Goal: Transaction & Acquisition: Purchase product/service

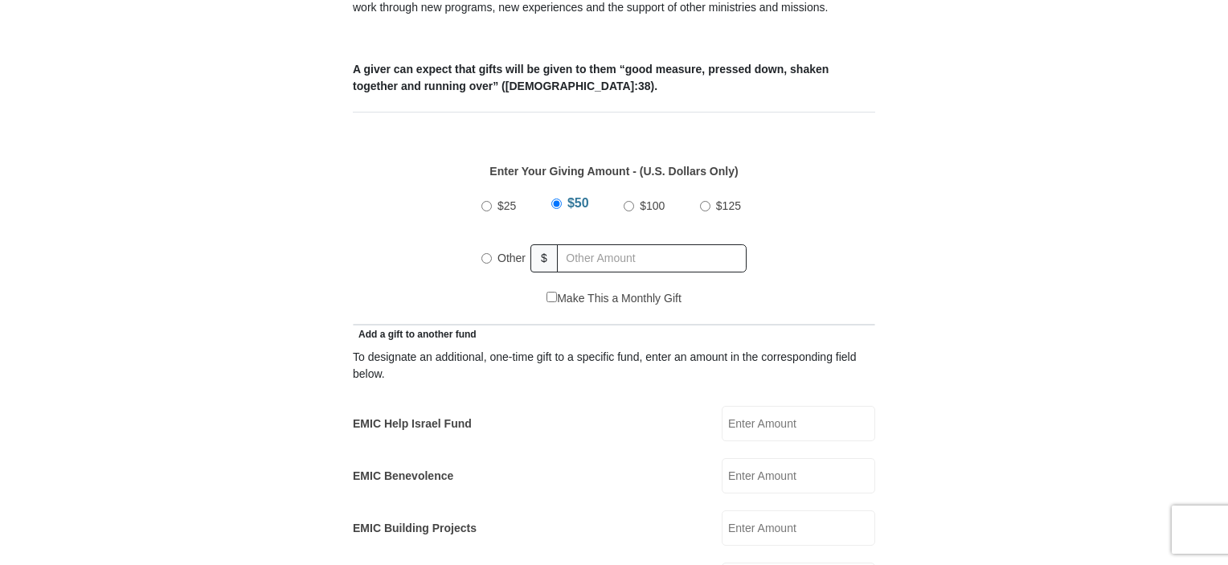
scroll to position [723, 0]
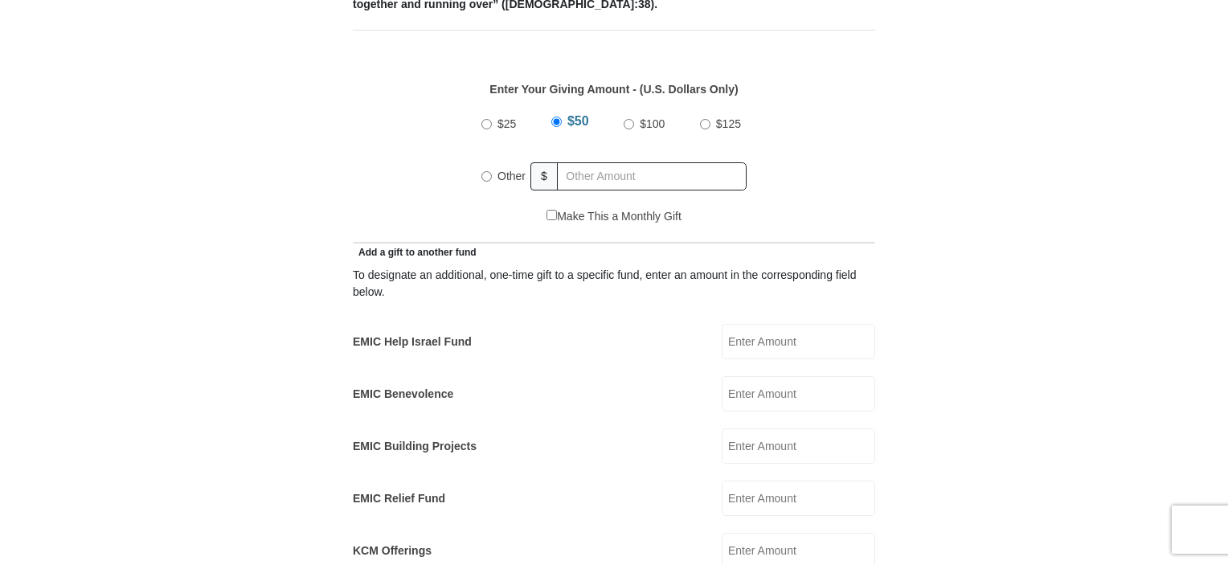
drag, startPoint x: 602, startPoint y: 137, endPoint x: 602, endPoint y: 165, distance: 27.3
click at [602, 165] on div "Other $" at bounding box center [613, 176] width 265 height 40
radio input "true"
click at [600, 163] on input "text" at bounding box center [654, 176] width 184 height 28
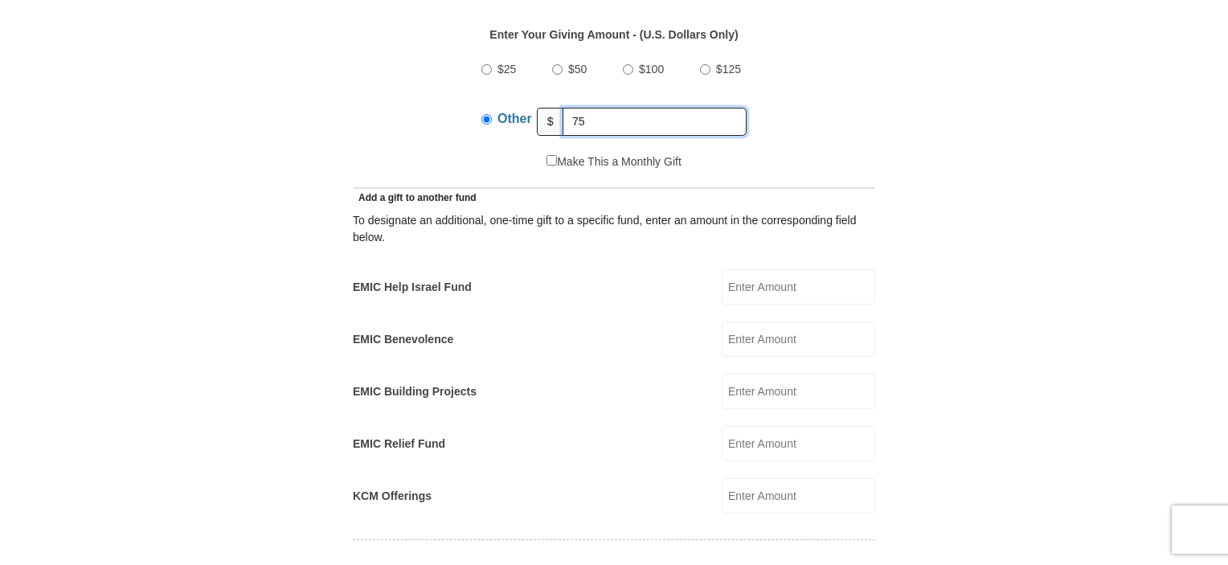
scroll to position [803, 0]
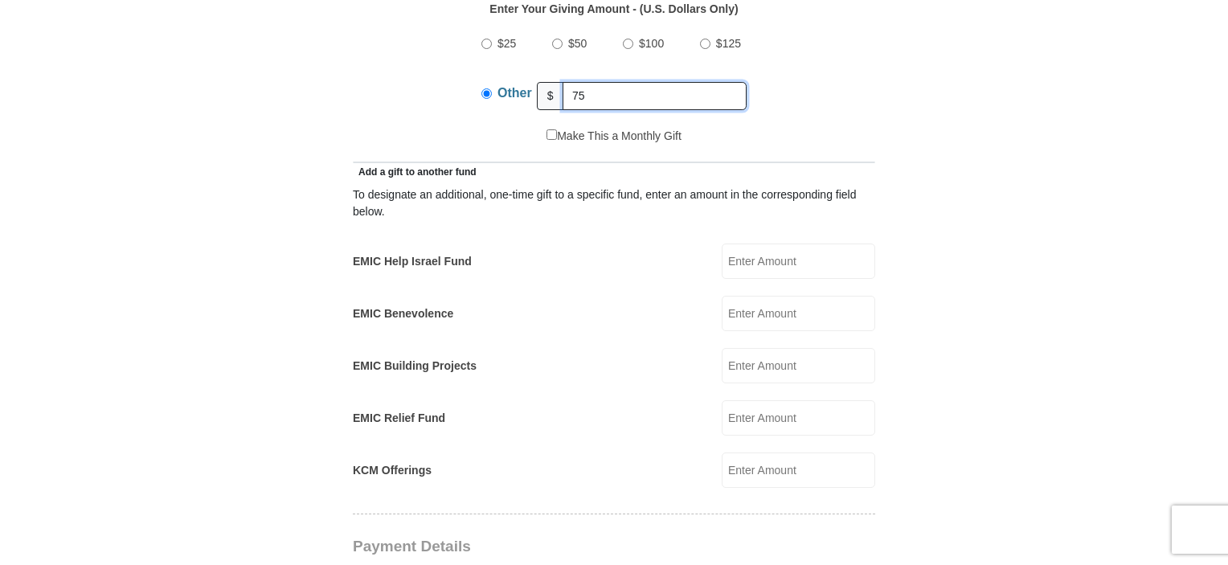
type input "75"
click at [746, 243] on input "EMIC Help Israel Fund" at bounding box center [797, 260] width 153 height 35
type input "75"
click at [751, 301] on input "EMIC Benevolence" at bounding box center [797, 313] width 153 height 35
type input "7"
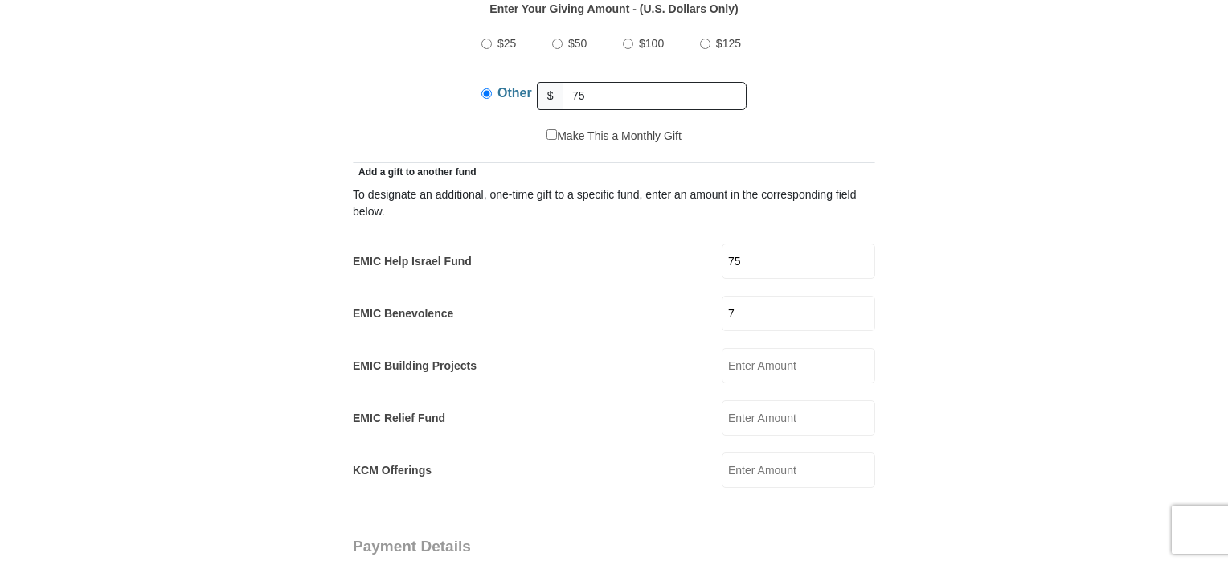
drag, startPoint x: 751, startPoint y: 301, endPoint x: 682, endPoint y: 297, distance: 69.2
click at [682, 297] on div "EMIC Benevolence 7 EMIC Benevolence Amount must be a valid number Make This a M…" at bounding box center [614, 313] width 522 height 35
click at [755, 357] on input "EMIC Building Projects" at bounding box center [797, 365] width 153 height 35
click at [758, 414] on input "EMIC Relief Fund" at bounding box center [797, 417] width 153 height 35
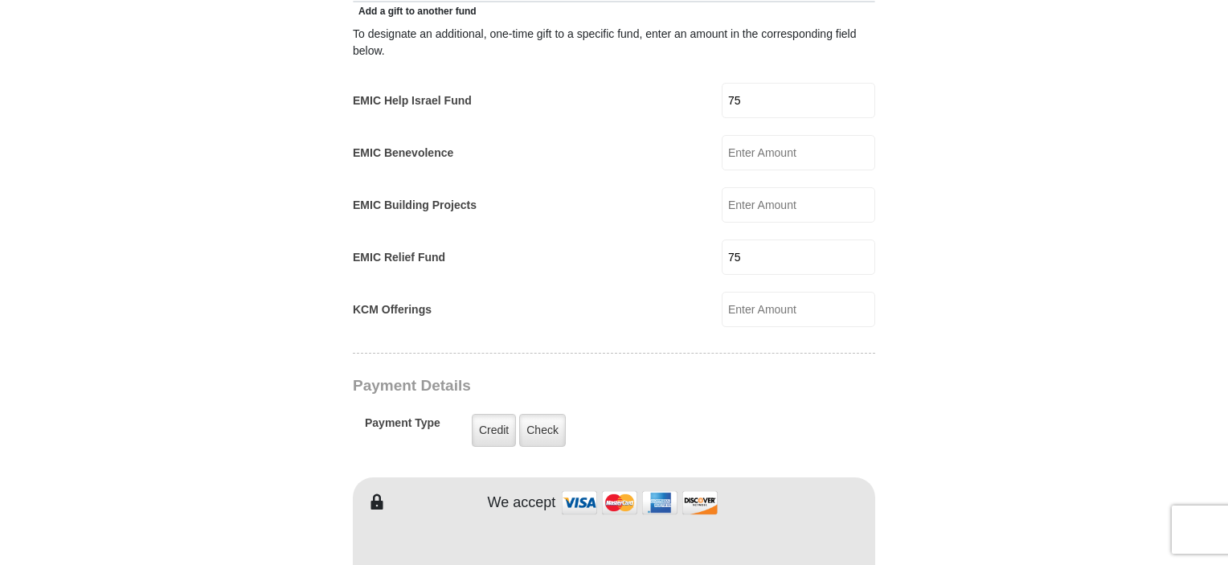
scroll to position [1044, 0]
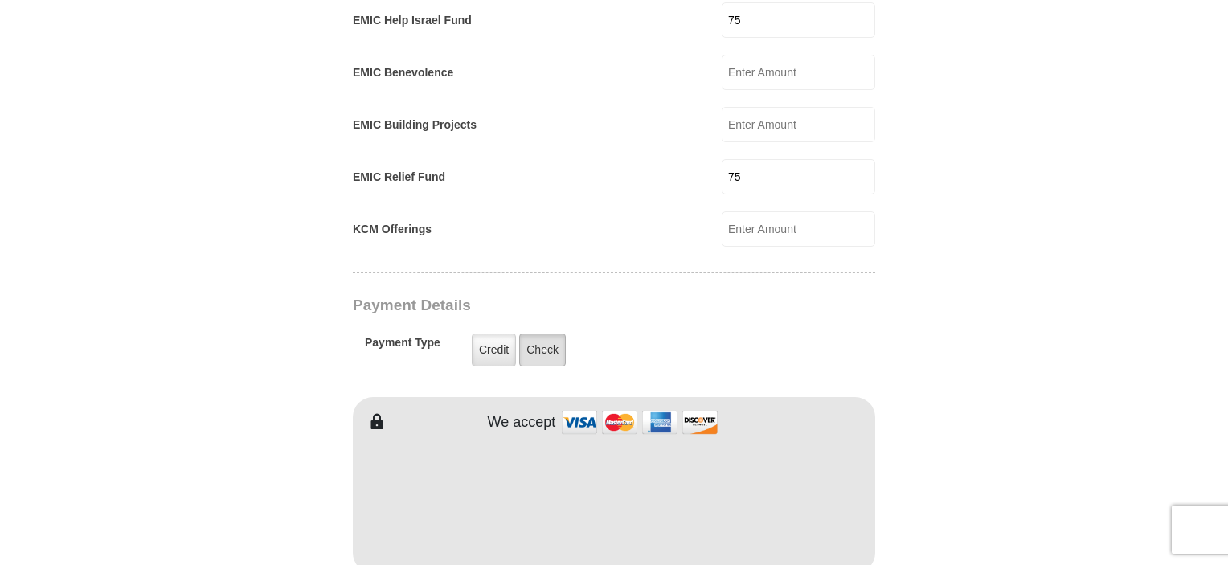
type input "75"
click at [550, 333] on label "Check" at bounding box center [542, 349] width 47 height 33
click at [0, 0] on input "Check" at bounding box center [0, 0] width 0 height 0
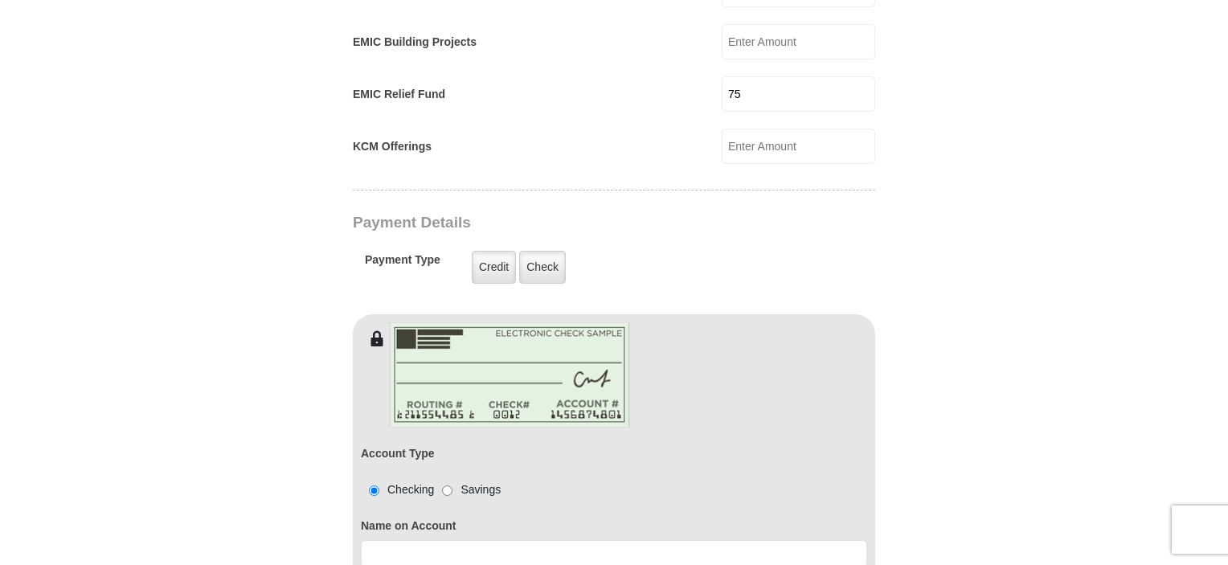
scroll to position [1205, 0]
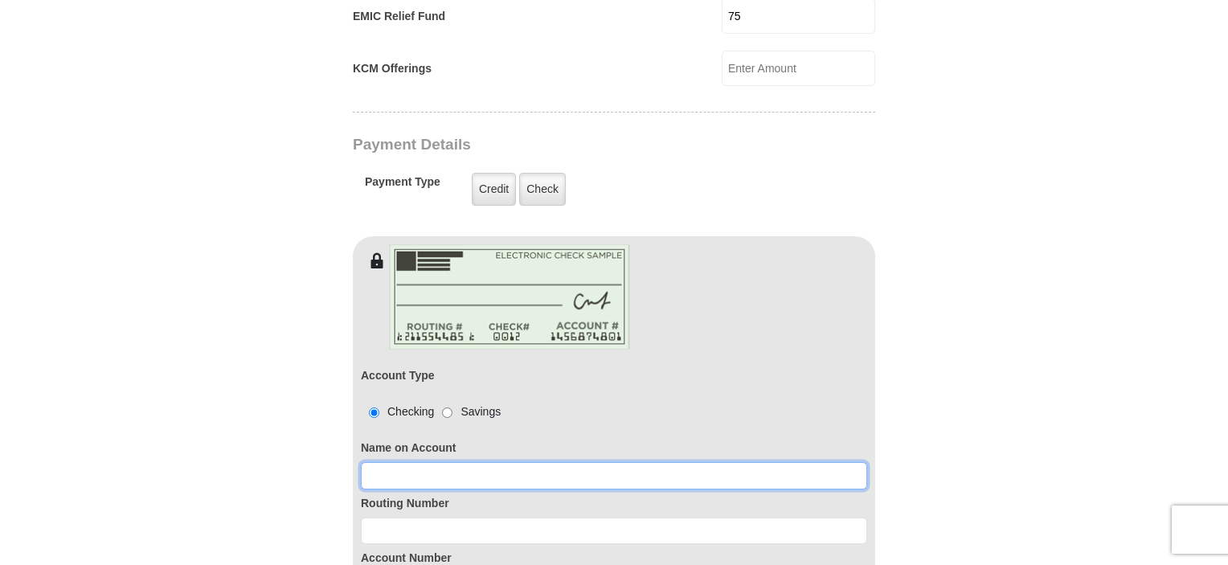
click at [387, 462] on input at bounding box center [614, 475] width 506 height 27
click at [386, 462] on input at bounding box center [614, 475] width 506 height 27
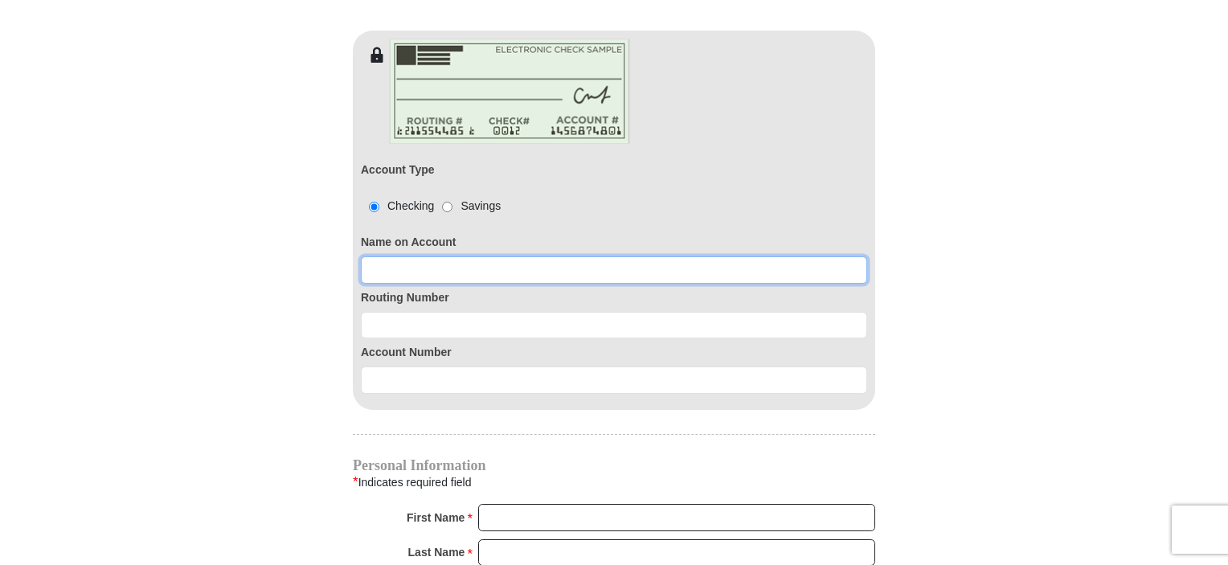
scroll to position [1446, 0]
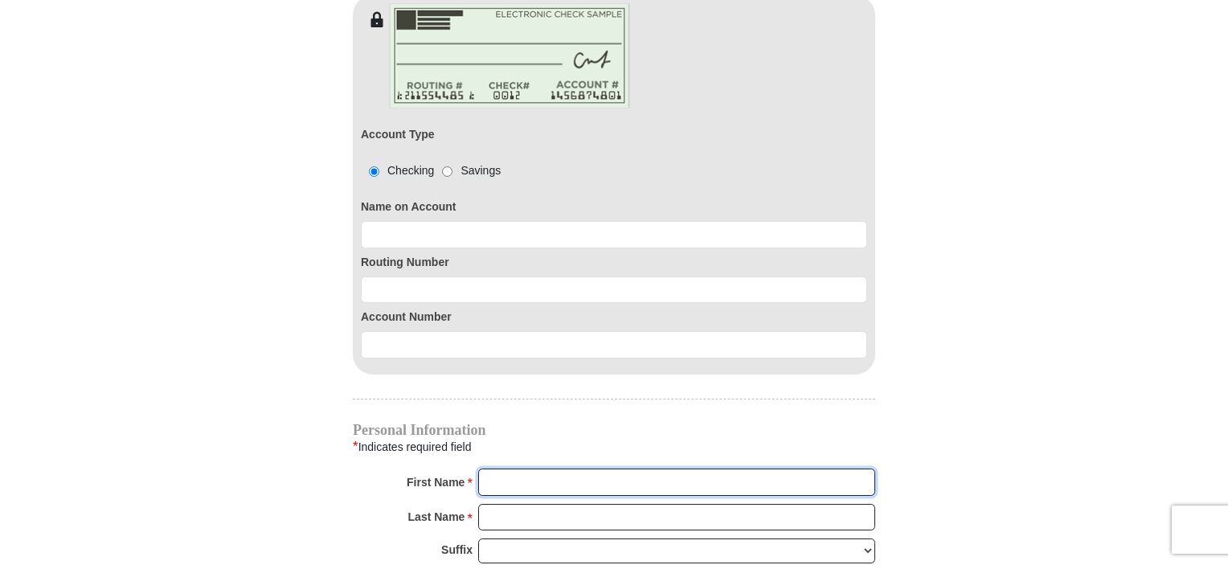
click at [523, 468] on input "First Name *" at bounding box center [676, 481] width 397 height 27
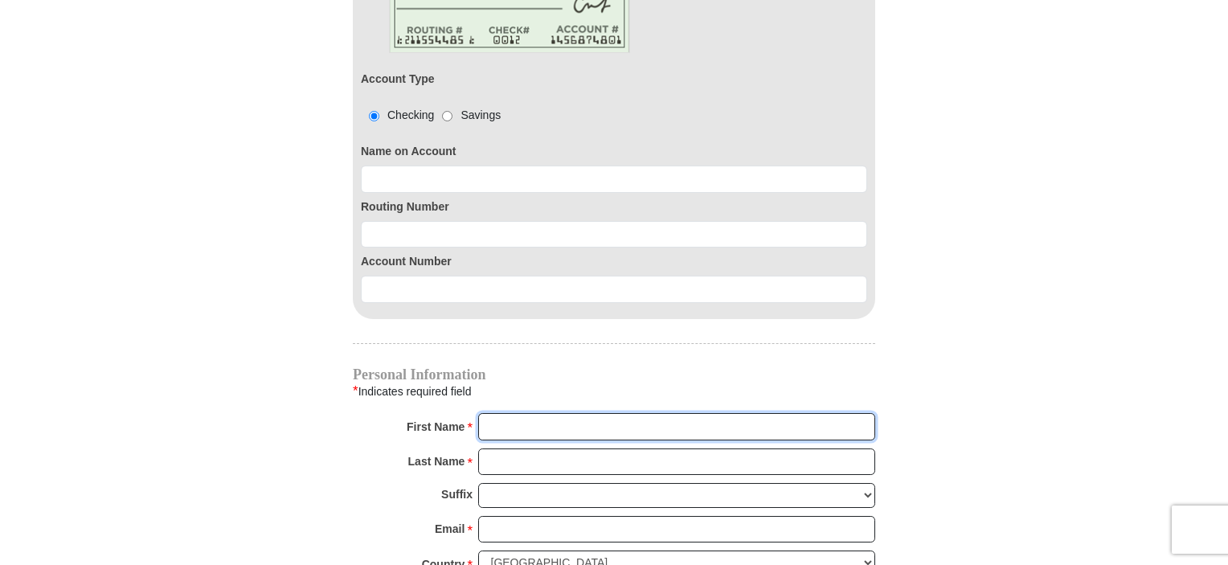
scroll to position [1526, 0]
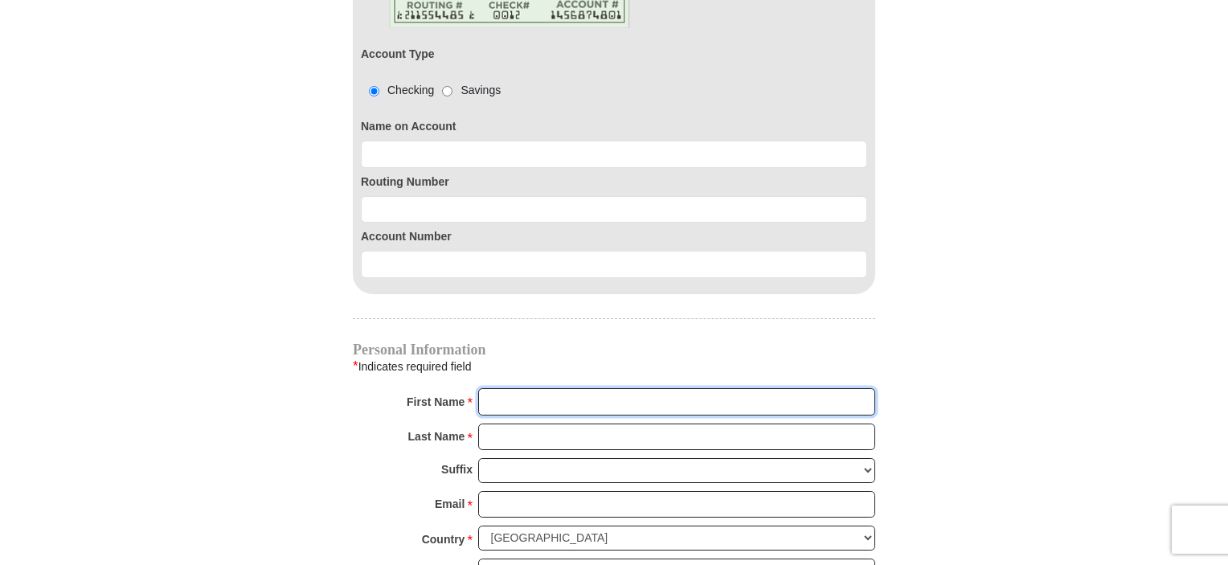
click at [493, 388] on input "First Name *" at bounding box center [676, 401] width 397 height 27
type input "[PERSON_NAME]"
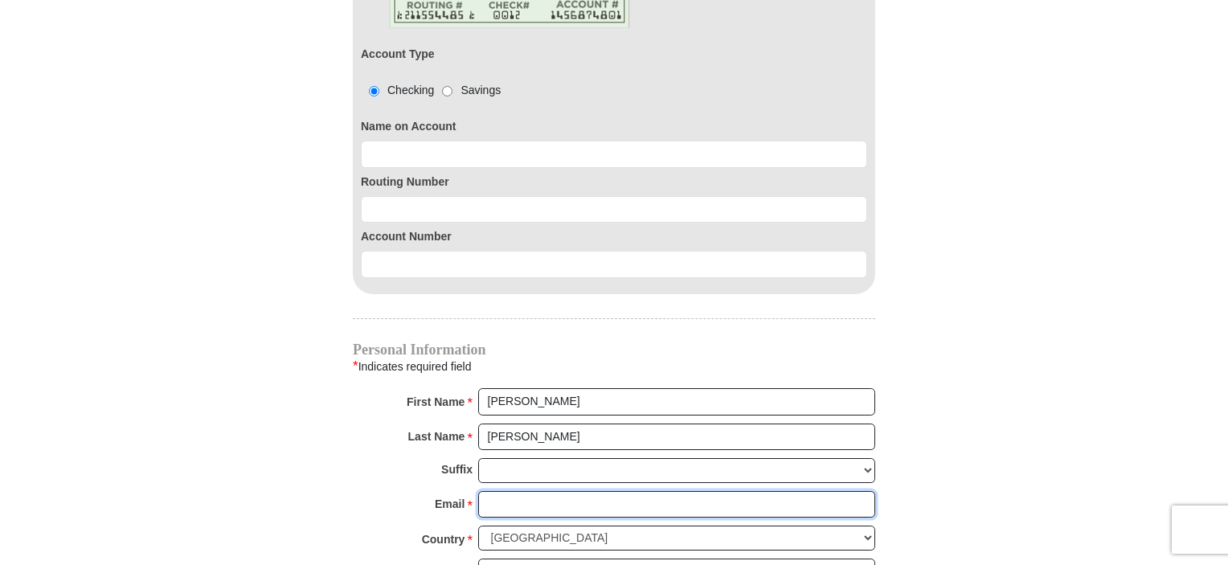
type input "[EMAIL_ADDRESS][DOMAIN_NAME]"
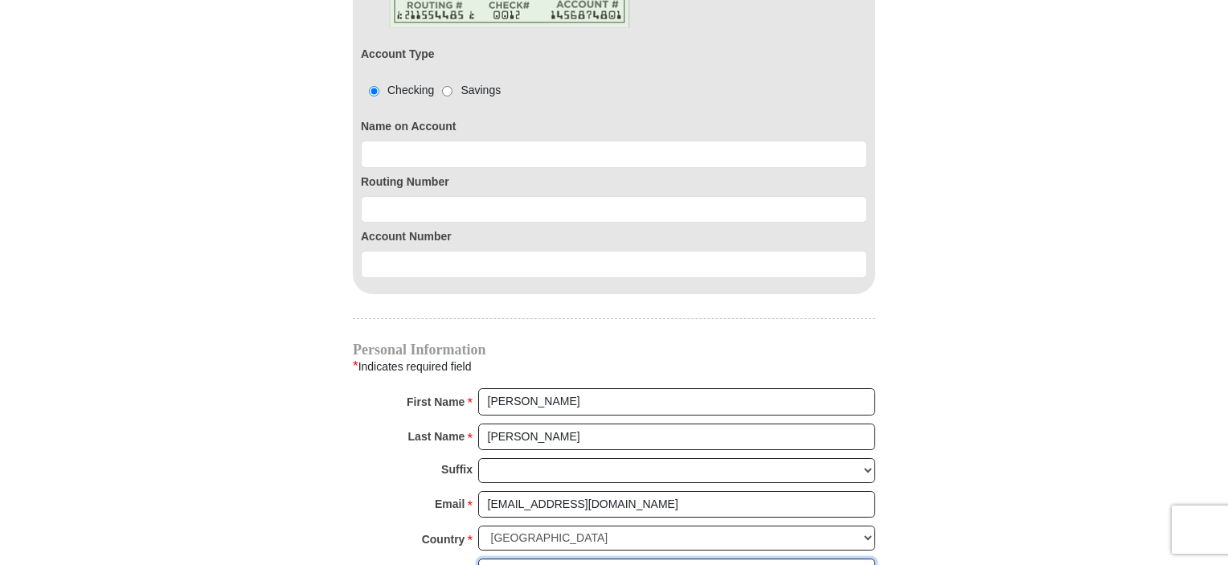
type input "6 [PERSON_NAME] Ter"
type input "[GEOGRAPHIC_DATA]"
select select "NJ"
type input "07031"
type input "2019917321"
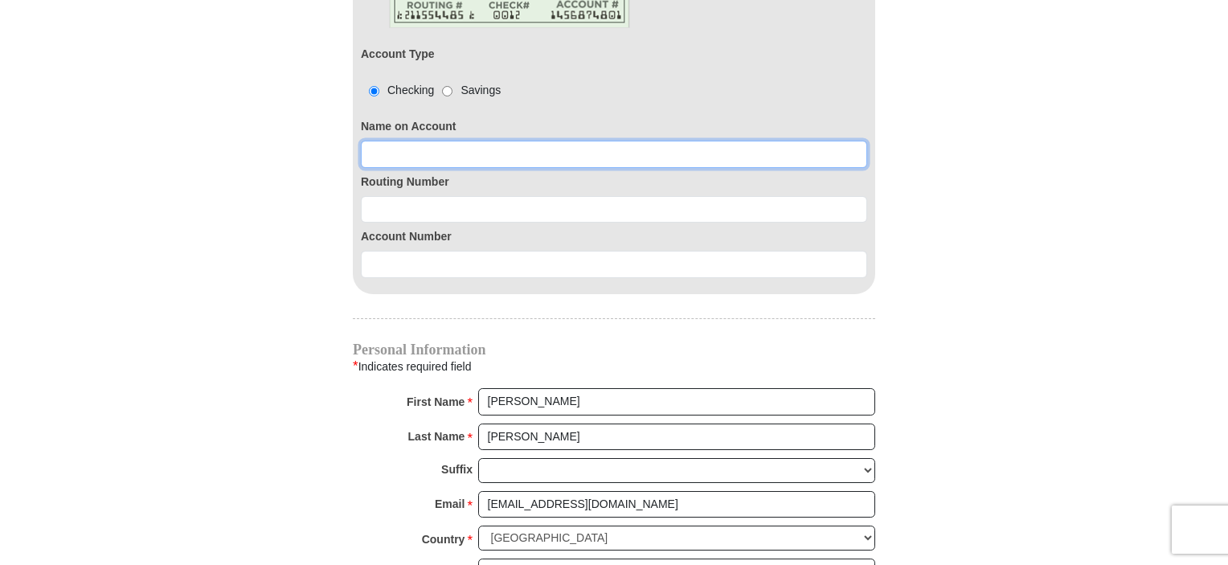
click at [402, 141] on input at bounding box center [614, 154] width 506 height 27
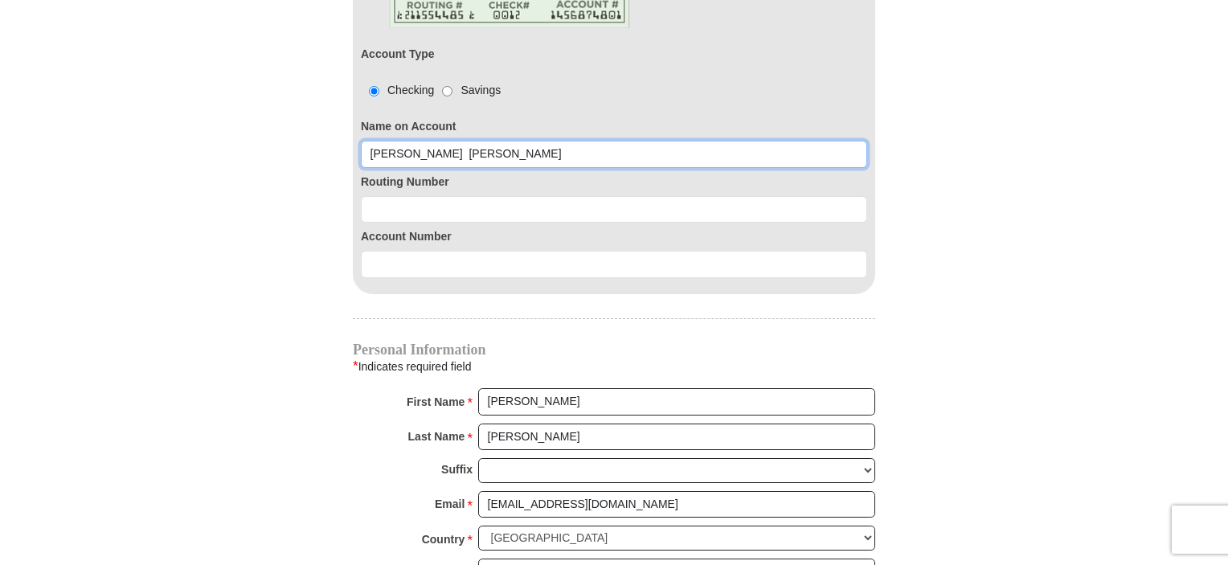
type input "[PERSON_NAME] [PERSON_NAME]"
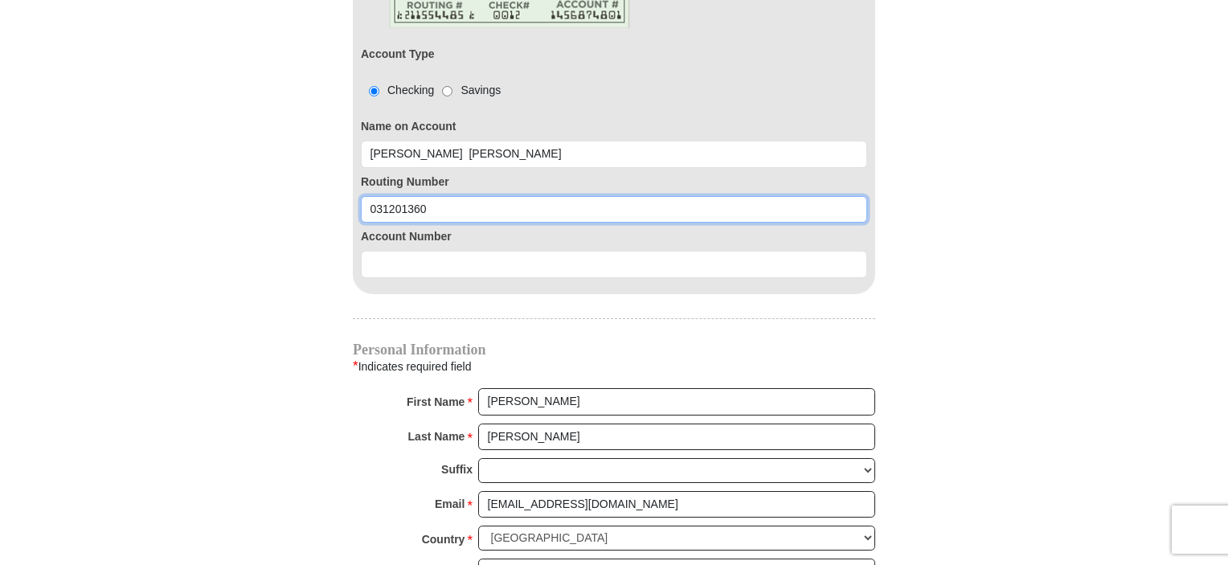
type input "031201360"
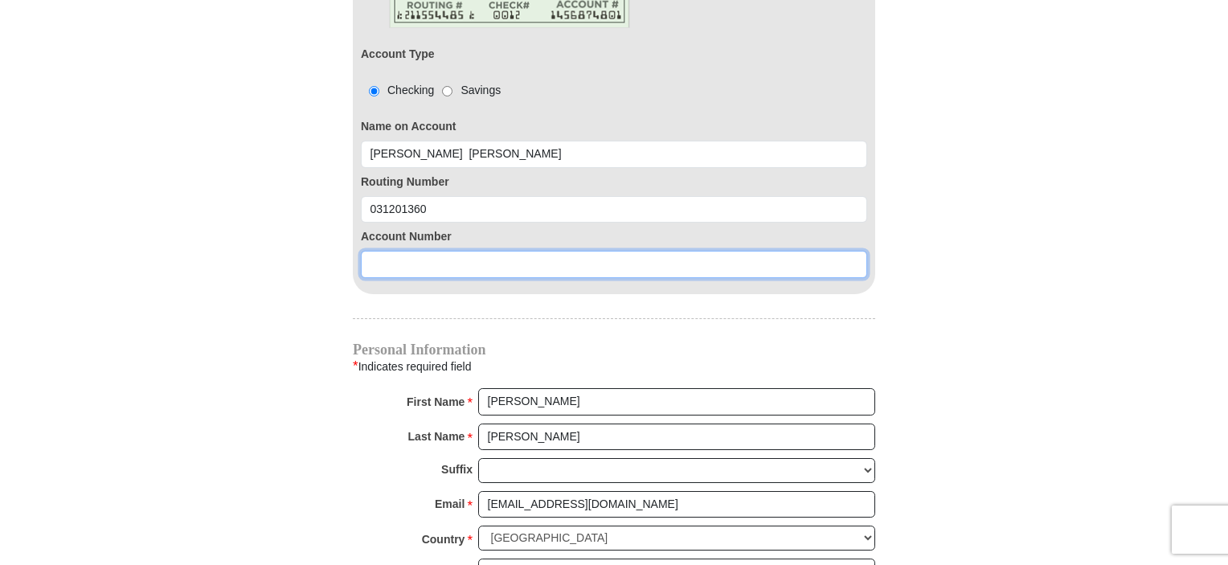
click at [394, 251] on input at bounding box center [614, 264] width 506 height 27
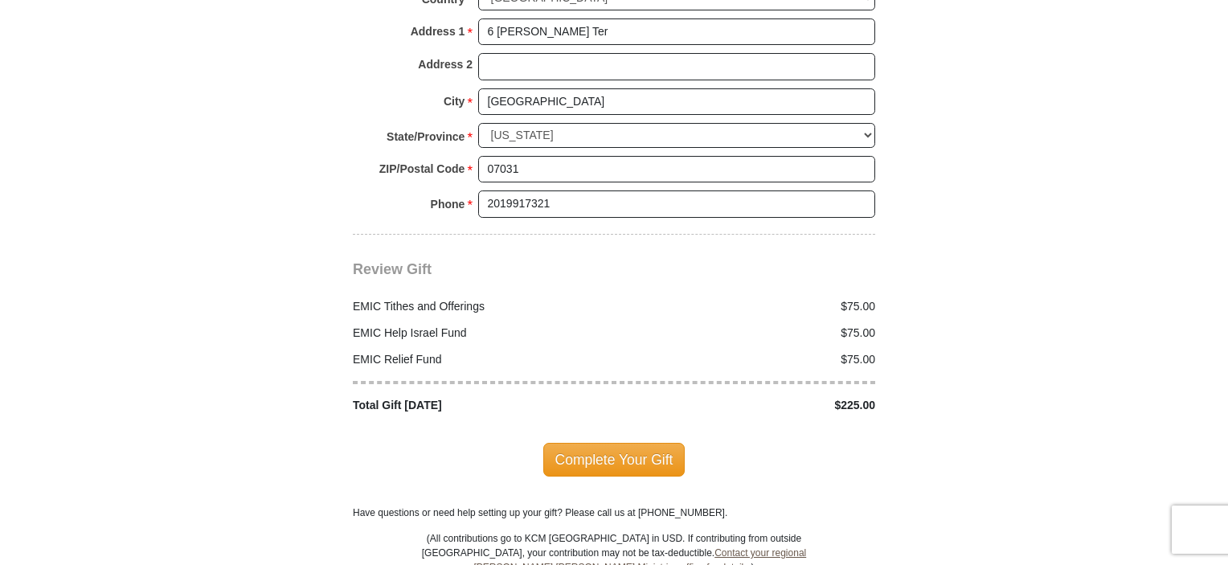
scroll to position [2089, 0]
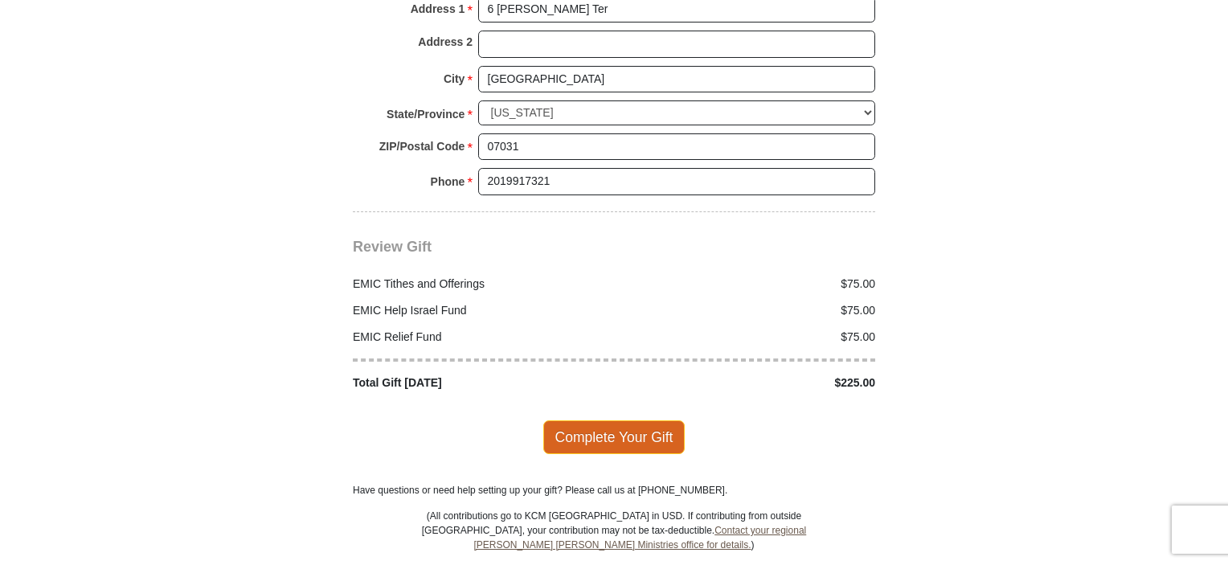
type input "3454323304"
click at [628, 420] on span "Complete Your Gift" at bounding box center [614, 437] width 142 height 34
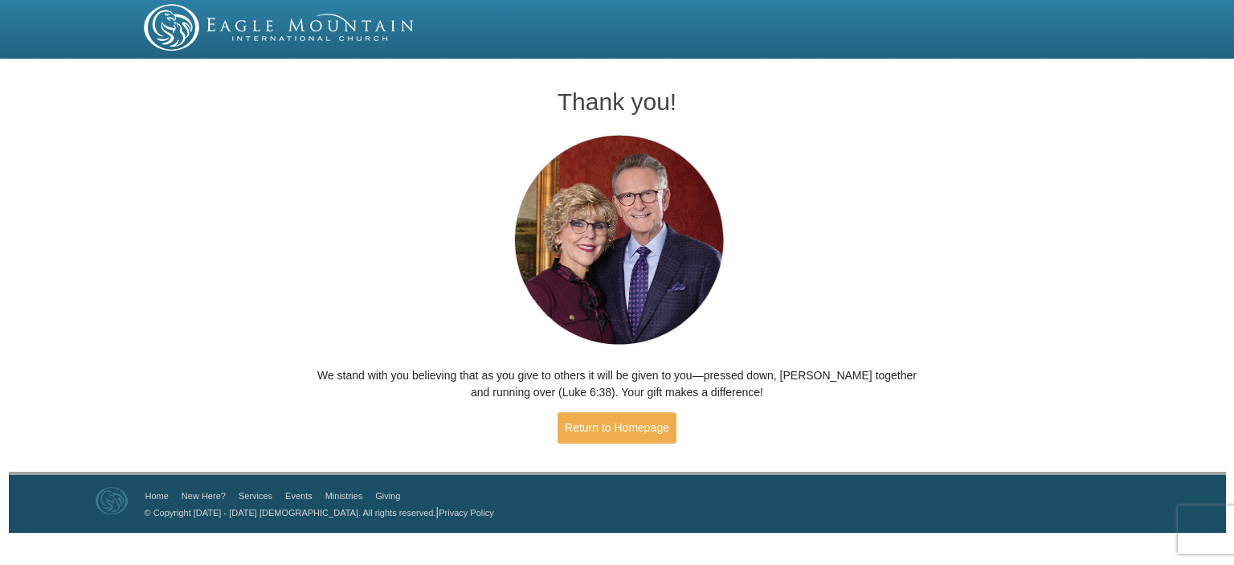
drag, startPoint x: 1187, startPoint y: 2, endPoint x: 235, endPoint y: 149, distance: 963.3
click at [235, 149] on div "Thank you! We stand with you believing that as you give to others it will be gi…" at bounding box center [617, 267] width 1234 height 407
